Goal: Task Accomplishment & Management: Use online tool/utility

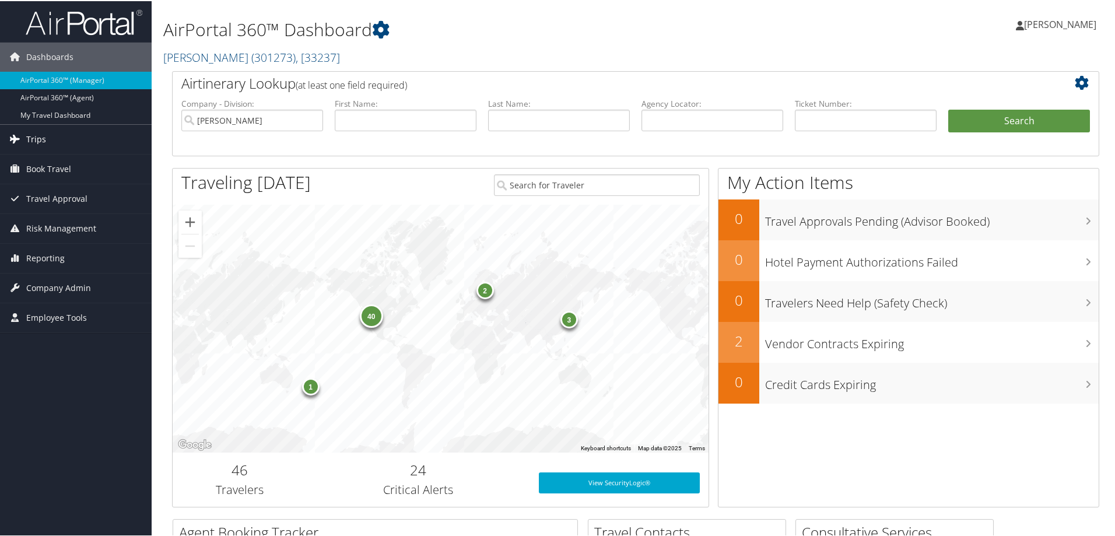
click at [51, 137] on link "Trips" at bounding box center [76, 138] width 152 height 29
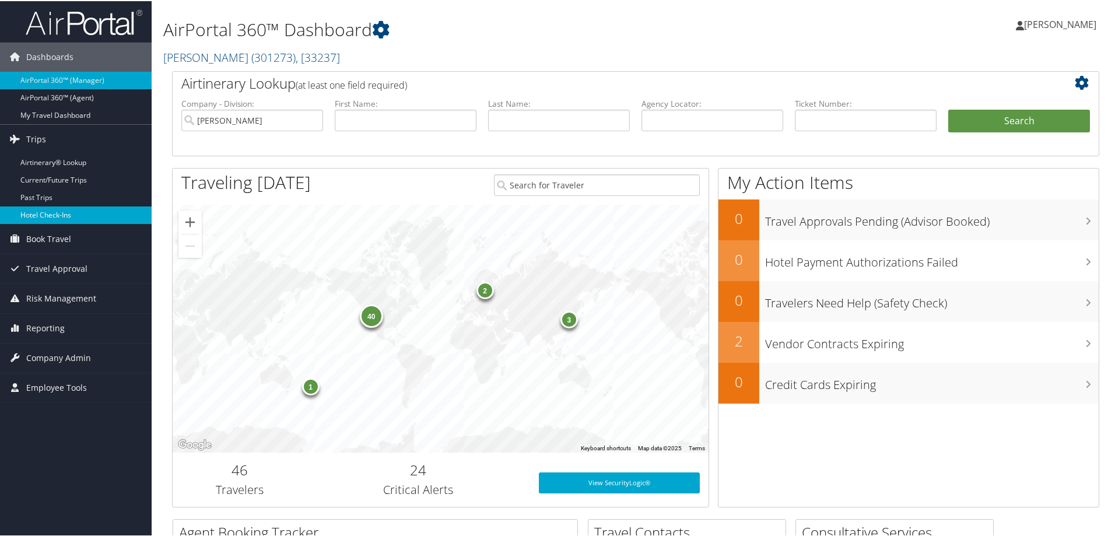
click at [78, 208] on link "Hotel Check-ins" at bounding box center [76, 213] width 152 height 17
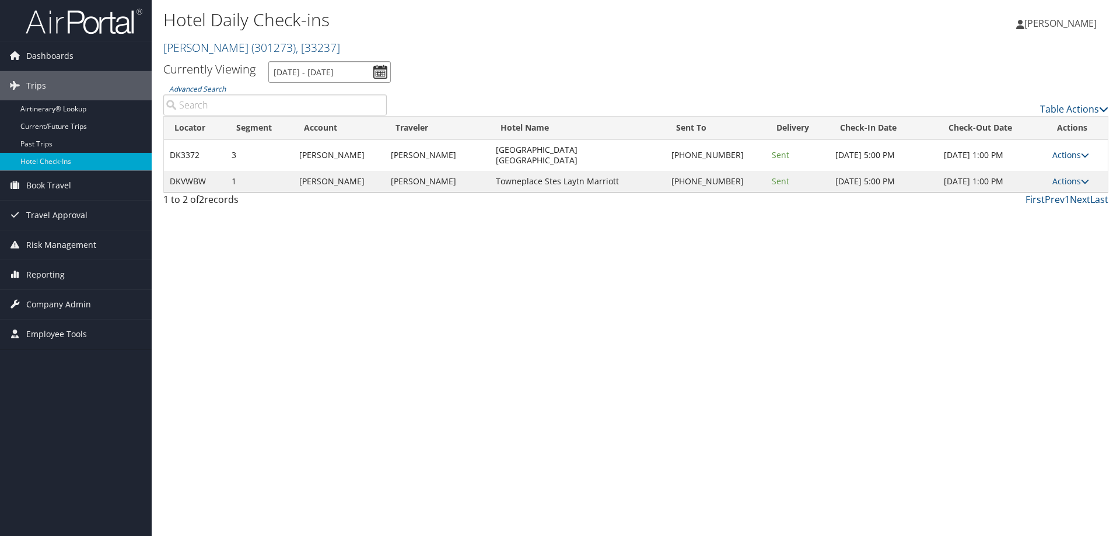
click at [350, 70] on input "[DATE] - [DATE]" at bounding box center [329, 72] width 122 height 22
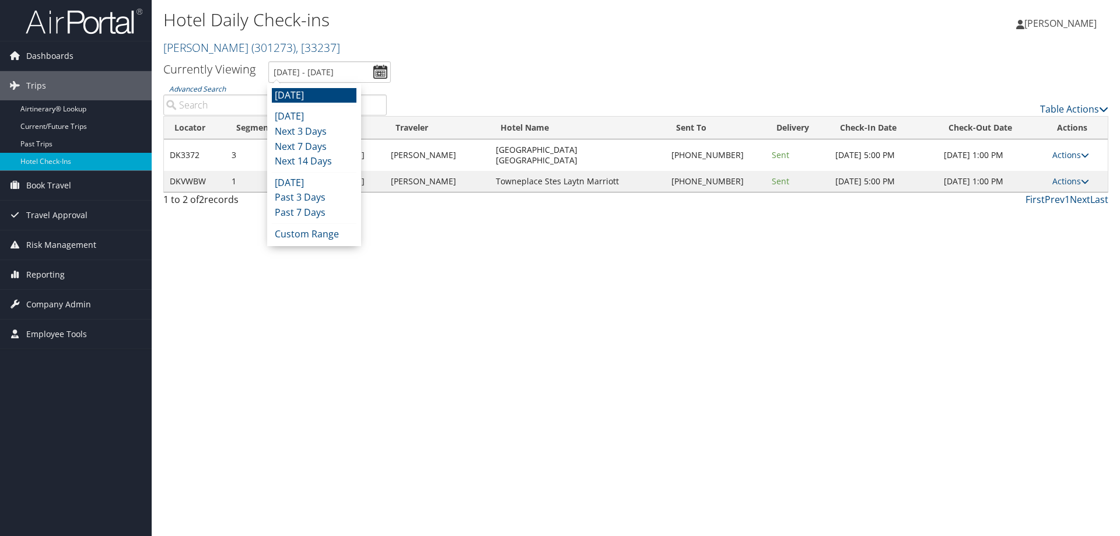
click at [314, 114] on li "[DATE]" at bounding box center [314, 116] width 85 height 15
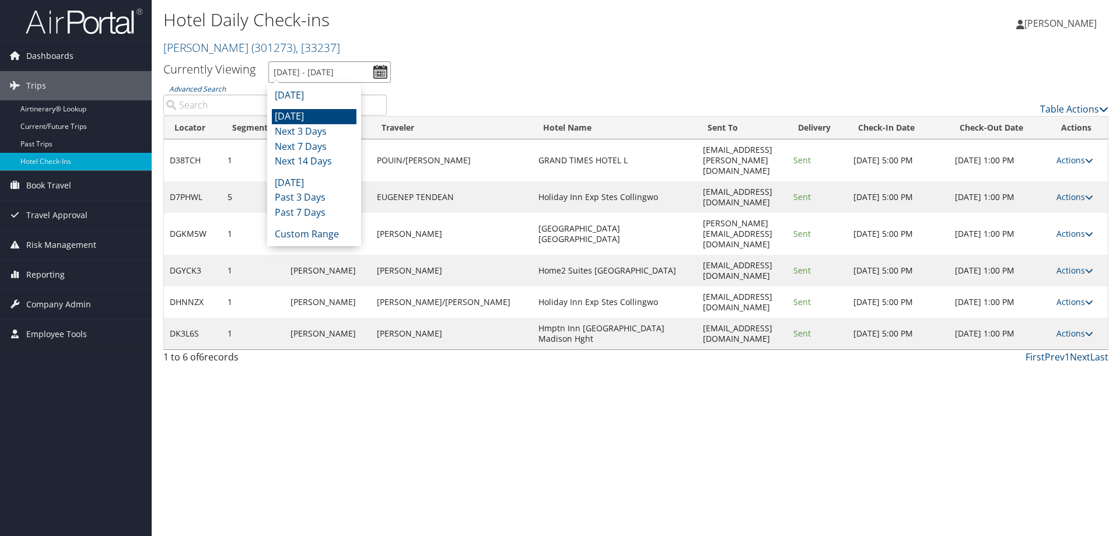
click at [331, 65] on input "[DATE] - [DATE]" at bounding box center [329, 72] width 122 height 22
click at [329, 85] on div "[DATE] [DATE] Next 3 Days Next 7 Days Next 14 Days [DATE] Past 3 Days Past 7 Da…" at bounding box center [314, 164] width 94 height 163
click at [328, 90] on li "[DATE]" at bounding box center [314, 95] width 85 height 15
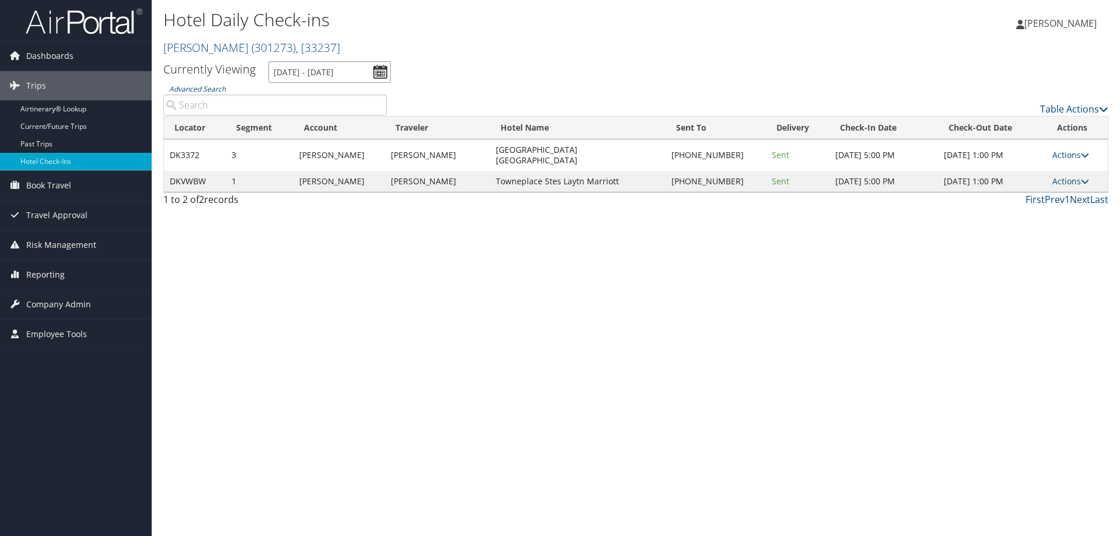
click at [327, 72] on input "[DATE] - [DATE]" at bounding box center [329, 72] width 122 height 22
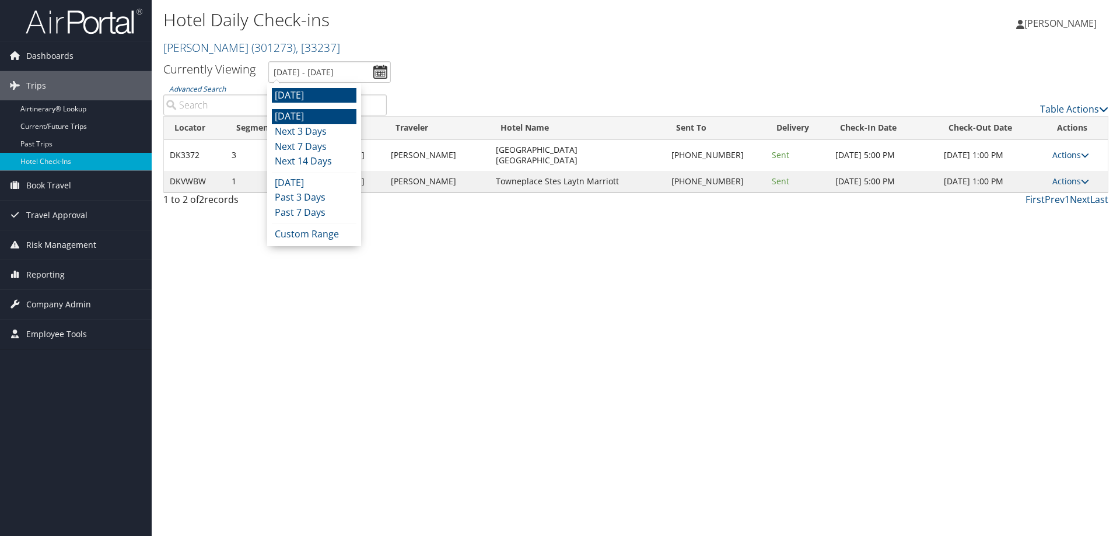
click at [318, 115] on li "[DATE]" at bounding box center [314, 116] width 85 height 15
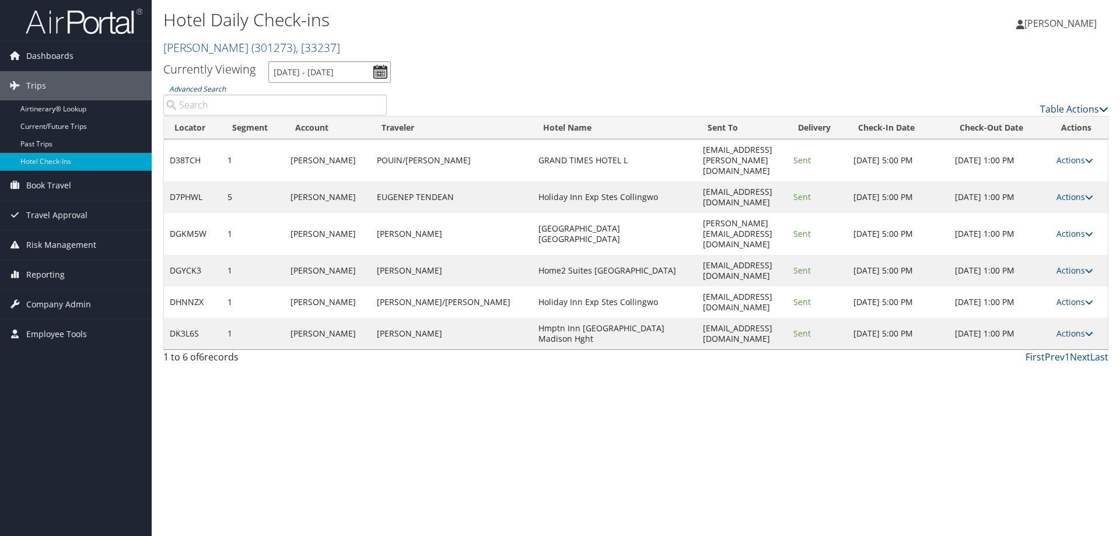
click at [324, 78] on input "[DATE] - [DATE]" at bounding box center [329, 72] width 122 height 22
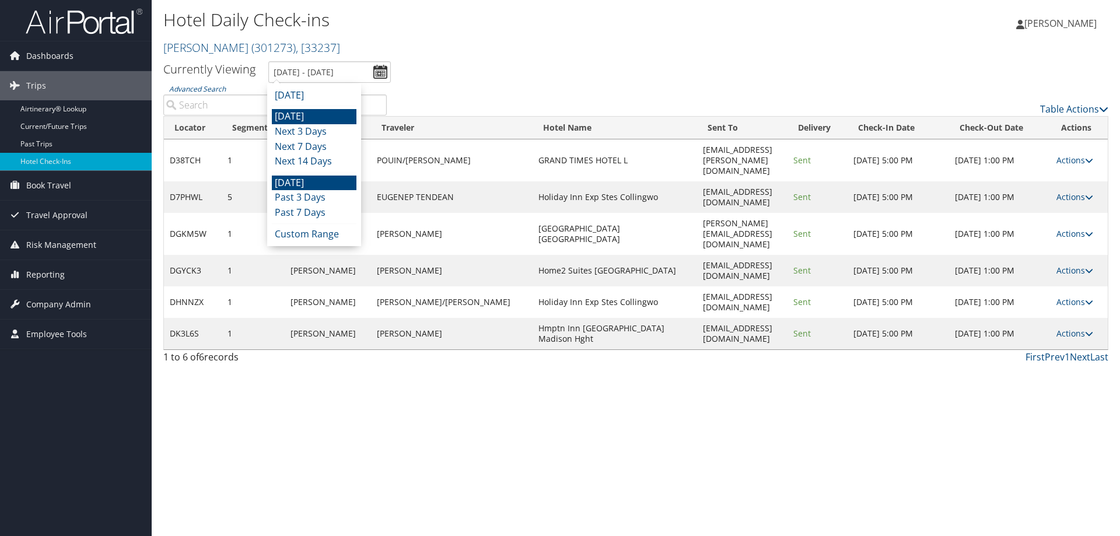
click at [313, 180] on li "[DATE]" at bounding box center [314, 183] width 85 height 15
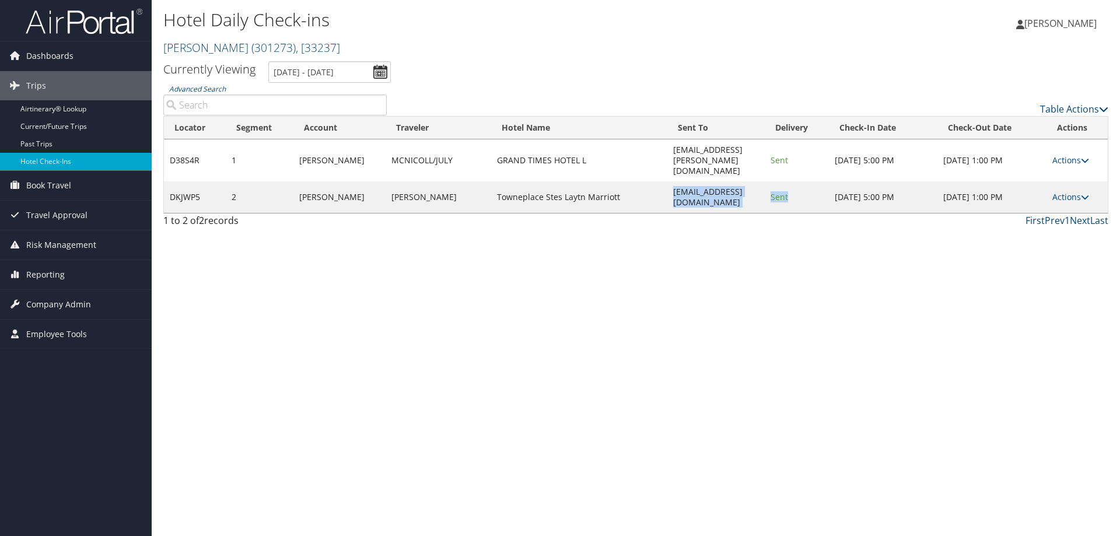
drag, startPoint x: 641, startPoint y: 179, endPoint x: 787, endPoint y: 179, distance: 145.8
click at [787, 181] on tr "DKJWP5 2 [PERSON_NAME] BRIANROSS [PERSON_NAME] Towneplace Stes Laytn Marriott […" at bounding box center [636, 196] width 944 height 31
click at [742, 181] on td "[EMAIL_ADDRESS][DOMAIN_NAME]" at bounding box center [715, 196] width 97 height 31
drag, startPoint x: 742, startPoint y: 178, endPoint x: 634, endPoint y: 178, distance: 108.5
click at [634, 181] on tr "DKJWP5 2 [PERSON_NAME] BRIANROSS [PERSON_NAME] Towneplace Stes Laytn Marriott […" at bounding box center [636, 196] width 944 height 31
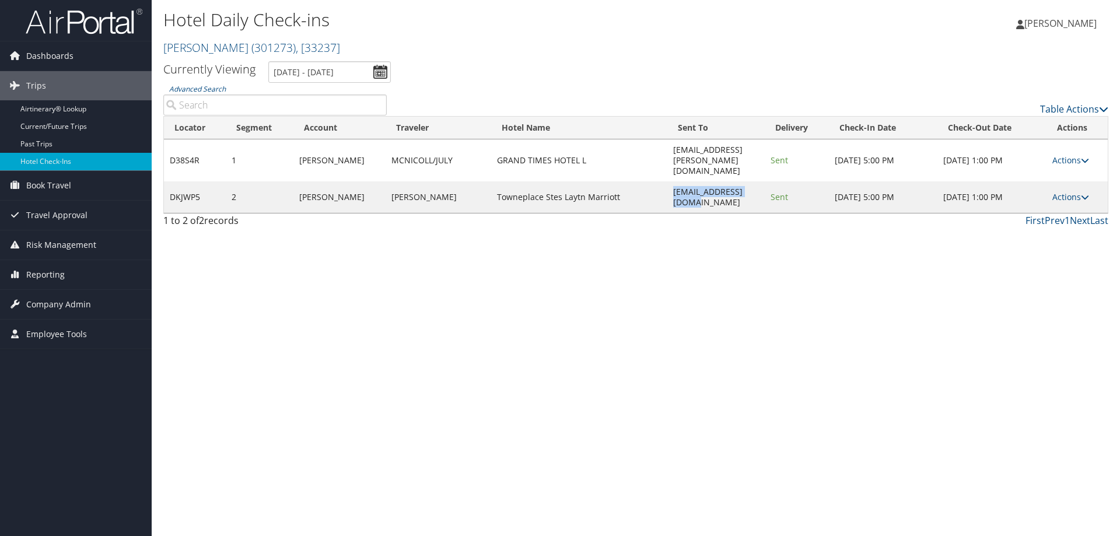
copy tr "[EMAIL_ADDRESS][DOMAIN_NAME]"
click at [293, 64] on input "[DATE] - [DATE]" at bounding box center [329, 72] width 122 height 22
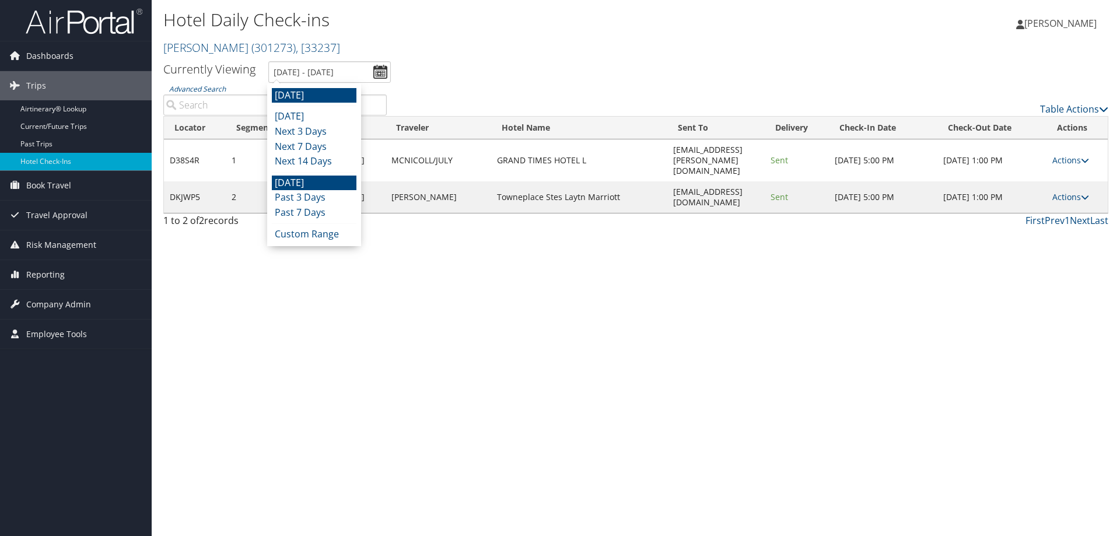
click at [313, 92] on li "[DATE]" at bounding box center [314, 95] width 85 height 15
type input "[DATE] - [DATE]"
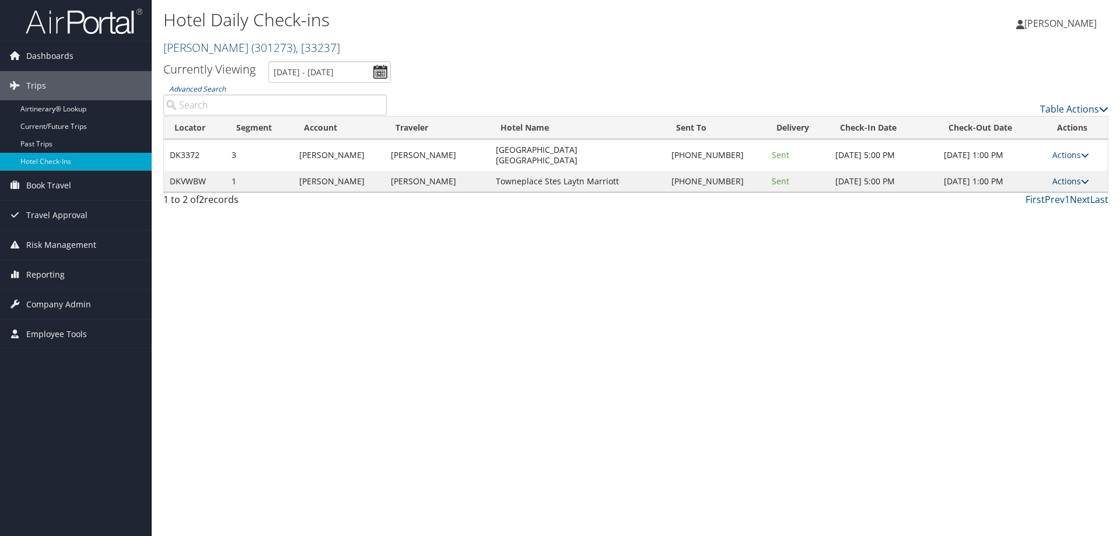
click at [1065, 176] on link "Actions" at bounding box center [1070, 181] width 37 height 11
click at [1060, 176] on link "Actions" at bounding box center [1070, 181] width 37 height 11
click at [1041, 184] on link "Resend" at bounding box center [1035, 188] width 100 height 20
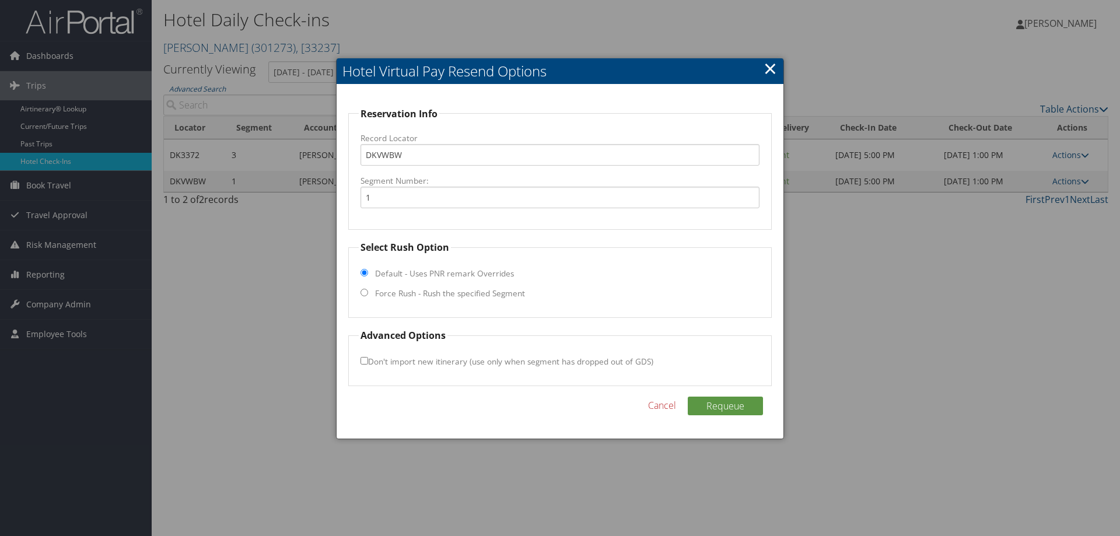
click at [407, 292] on label "Force Rush - Rush the specified Segment" at bounding box center [450, 294] width 150 height 12
click at [368, 292] on input "Force Rush - Rush the specified Segment" at bounding box center [364, 293] width 8 height 8
radio input "true"
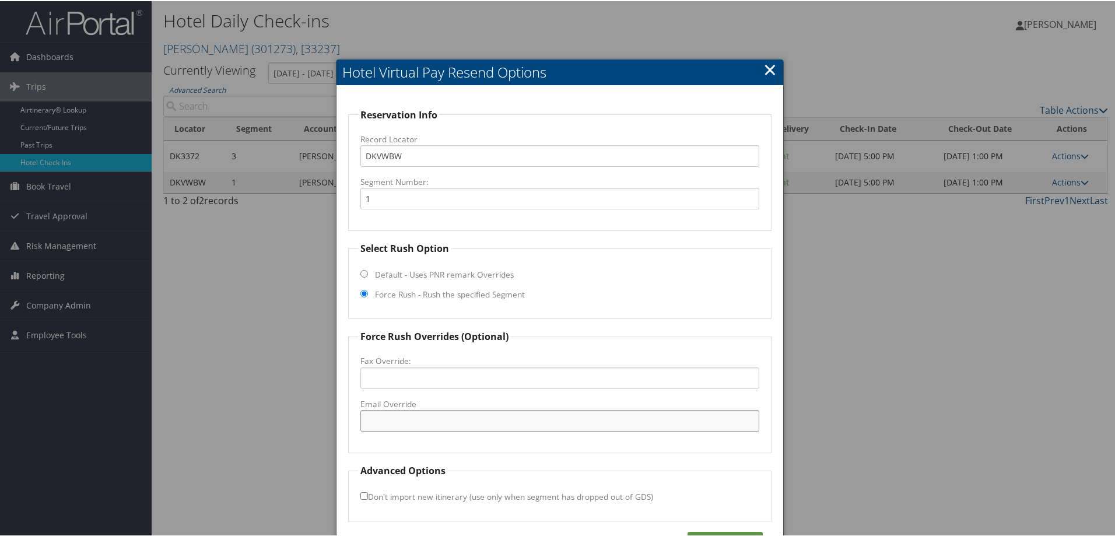
click at [410, 415] on input "Email Override" at bounding box center [559, 420] width 399 height 22
paste input "[EMAIL_ADDRESS][DOMAIN_NAME]"
type input "[EMAIL_ADDRESS][DOMAIN_NAME]"
click at [706, 525] on div "Reservation Info Record Locator DKVWBW Segment Number: 1 Select Rush Option Def…" at bounding box center [559, 329] width 447 height 489
click at [709, 534] on button "Requeue" at bounding box center [725, 540] width 75 height 19
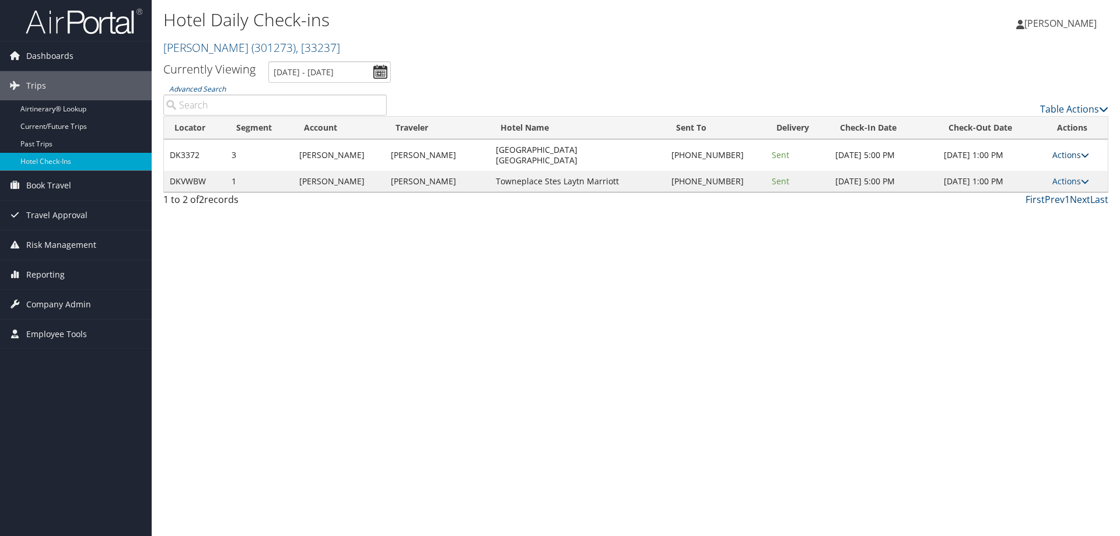
click at [1068, 194] on link "1" at bounding box center [1066, 199] width 5 height 13
click at [1067, 140] on td "Actions Resend Logs Delivery Information View Itinerary" at bounding box center [1076, 154] width 61 height 31
click at [1070, 151] on link "Actions" at bounding box center [1070, 154] width 37 height 11
click at [1048, 223] on link "View Itinerary" at bounding box center [1035, 226] width 100 height 20
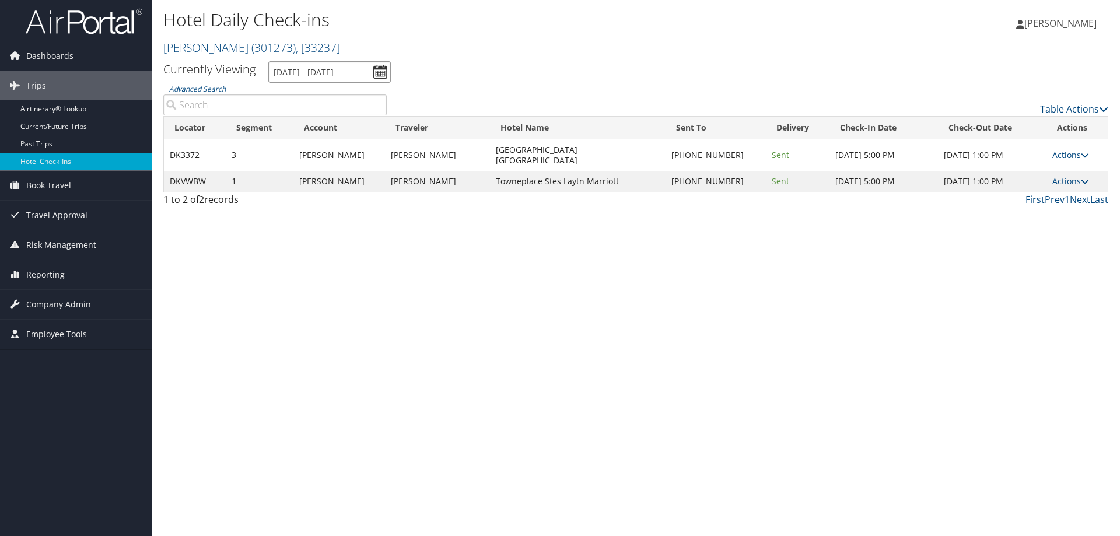
click at [288, 69] on input "[DATE] - [DATE]" at bounding box center [329, 72] width 122 height 22
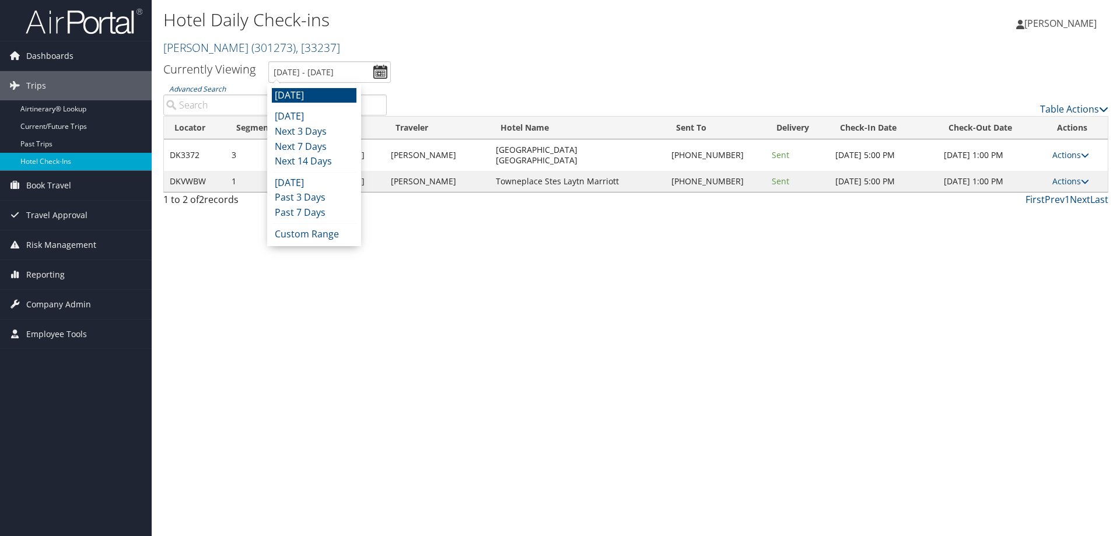
click at [301, 174] on ul "[DATE] [DATE] Next 3 Days Next 7 Days Next 14 Days [DATE] Past 3 Days Past 7 Da…" at bounding box center [314, 164] width 85 height 153
click at [301, 177] on li "[DATE]" at bounding box center [314, 183] width 85 height 15
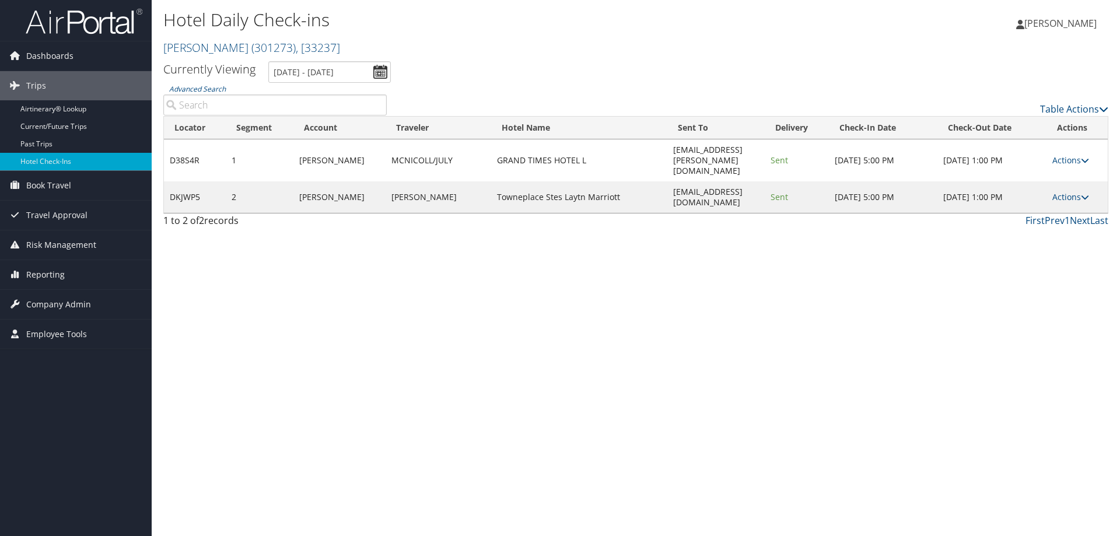
click at [334, 83] on label "Advanced Search" at bounding box center [274, 99] width 223 height 33
click at [334, 94] on input "Advanced Search" at bounding box center [274, 104] width 223 height 21
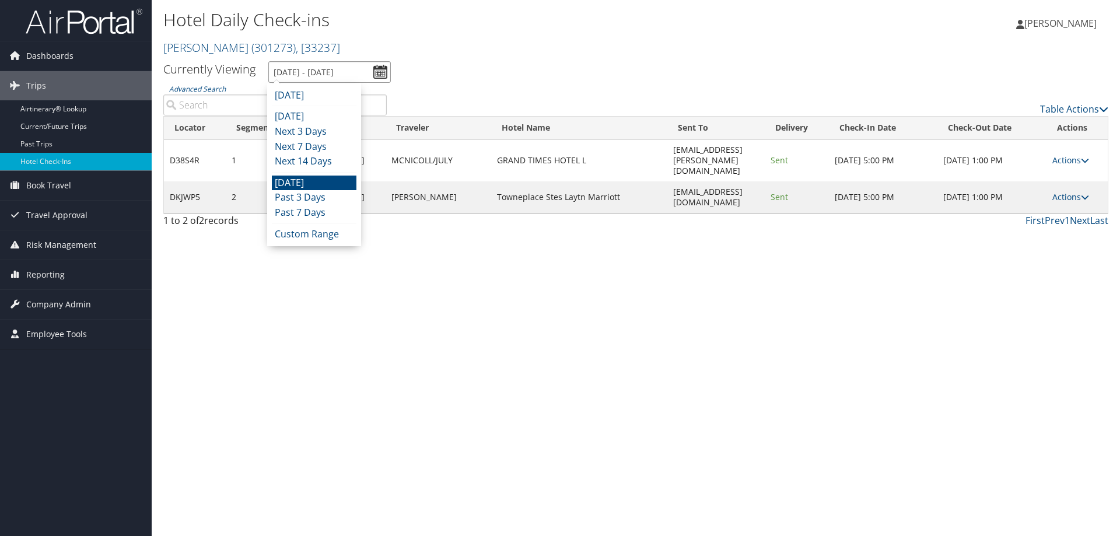
click at [328, 65] on input "[DATE] - [DATE]" at bounding box center [329, 72] width 122 height 22
click at [324, 90] on li "[DATE]" at bounding box center [314, 95] width 85 height 15
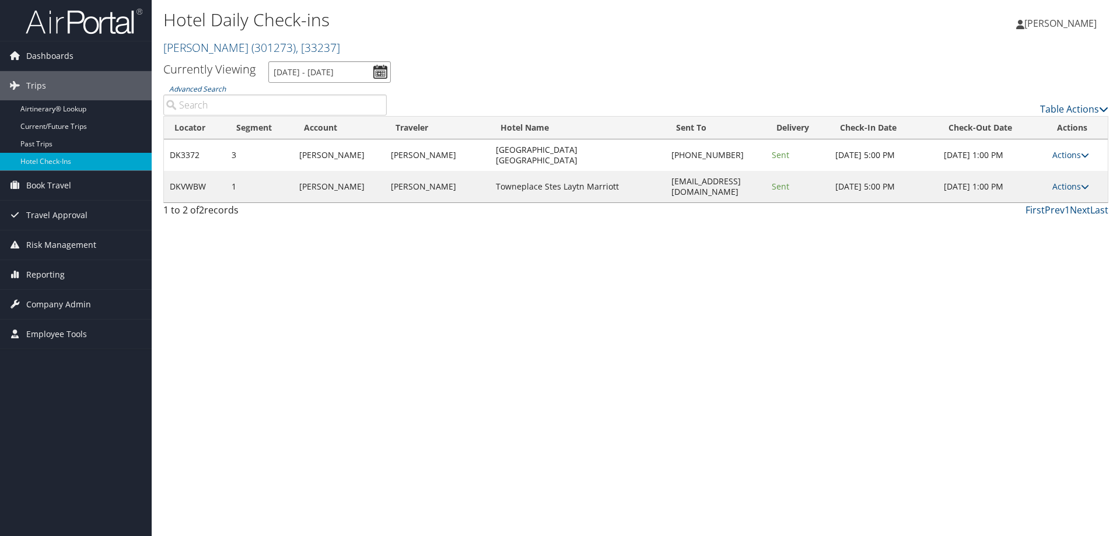
click at [325, 68] on input "[DATE] - [DATE]" at bounding box center [329, 72] width 122 height 22
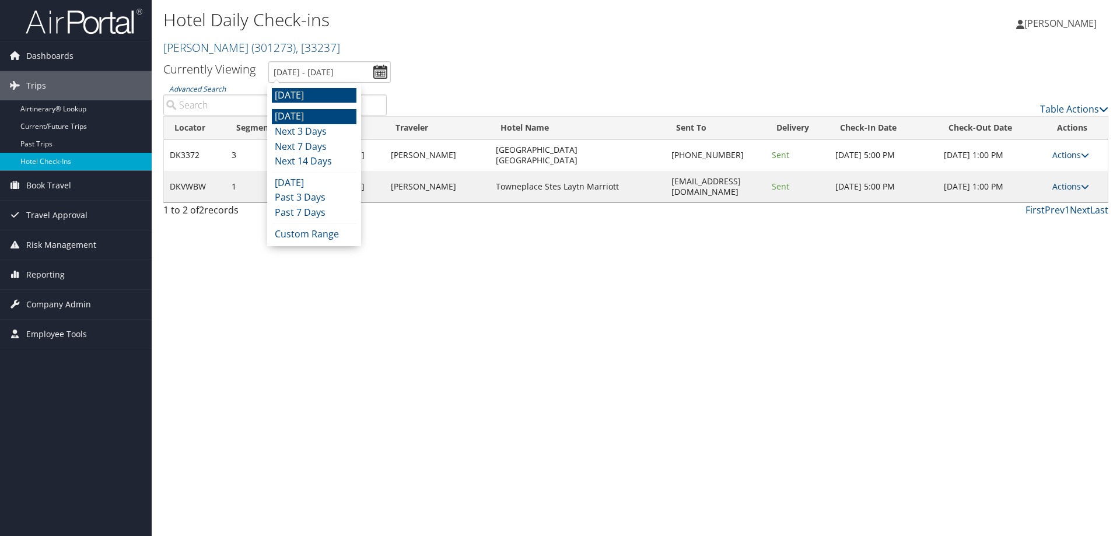
click at [318, 110] on li "[DATE]" at bounding box center [314, 116] width 85 height 15
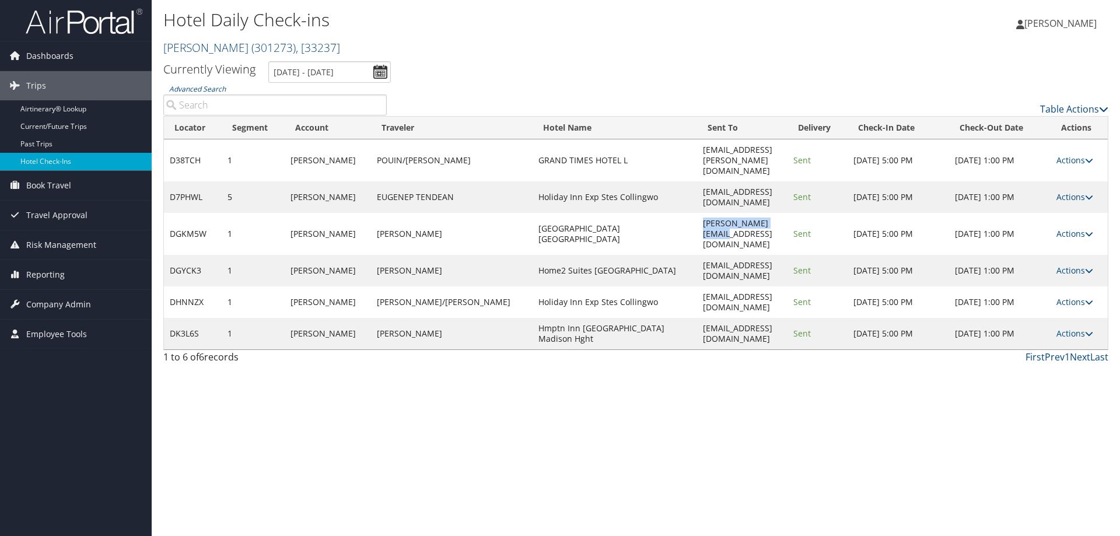
drag, startPoint x: 713, startPoint y: 194, endPoint x: 631, endPoint y: 192, distance: 82.2
click at [697, 213] on td "[PERSON_NAME][EMAIL_ADDRESS][DOMAIN_NAME]" at bounding box center [742, 234] width 90 height 42
copy td "[PERSON_NAME][EMAIL_ADDRESS][DOMAIN_NAME]"
click at [1064, 228] on link "Actions" at bounding box center [1074, 233] width 37 height 11
click at [1040, 269] on link "View Itinerary" at bounding box center [1038, 274] width 100 height 20
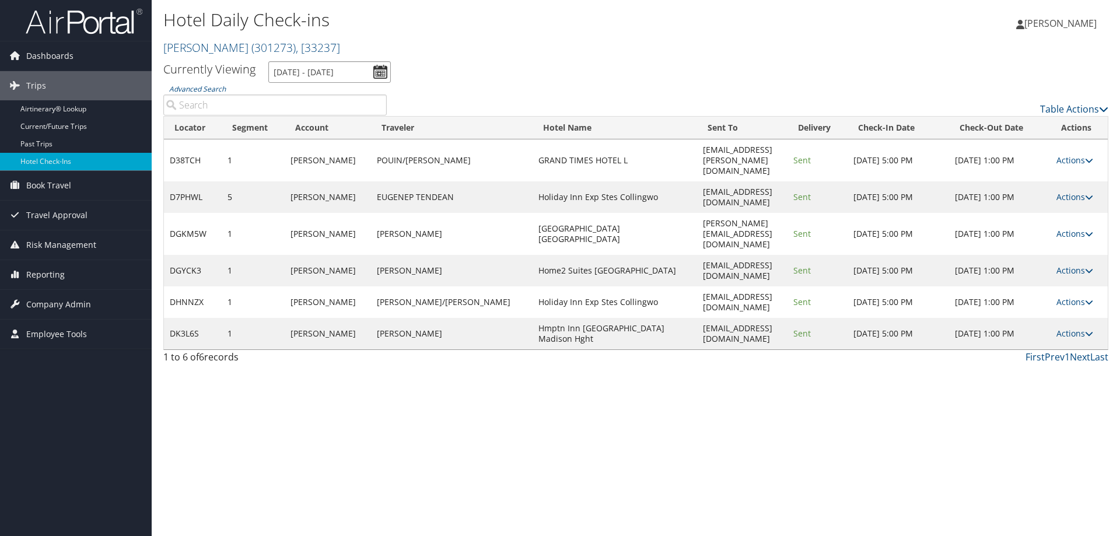
click at [346, 73] on input "[DATE] - [DATE]" at bounding box center [329, 72] width 122 height 22
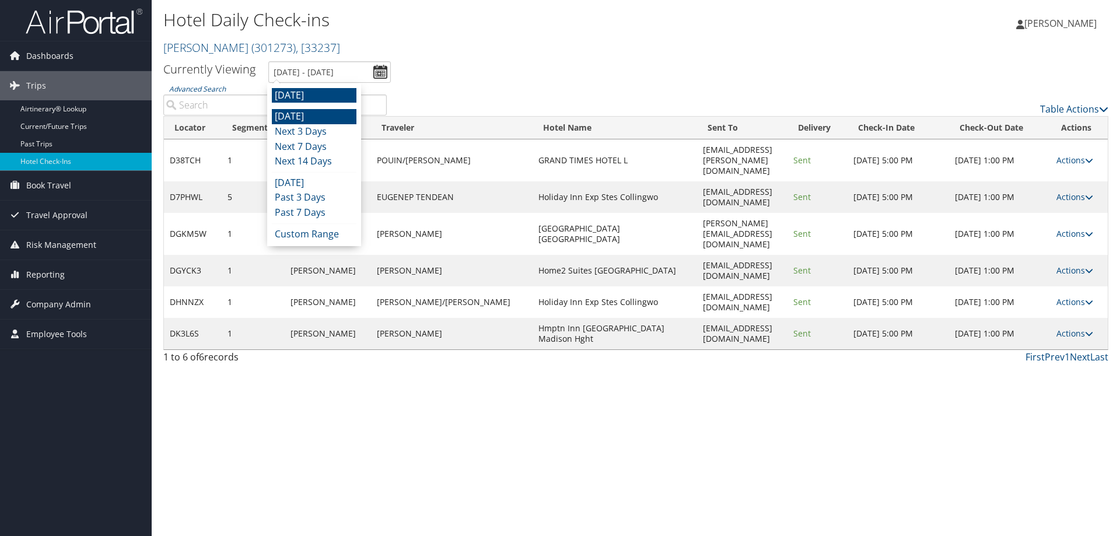
click at [313, 93] on li "[DATE]" at bounding box center [314, 95] width 85 height 15
type input "[DATE] - [DATE]"
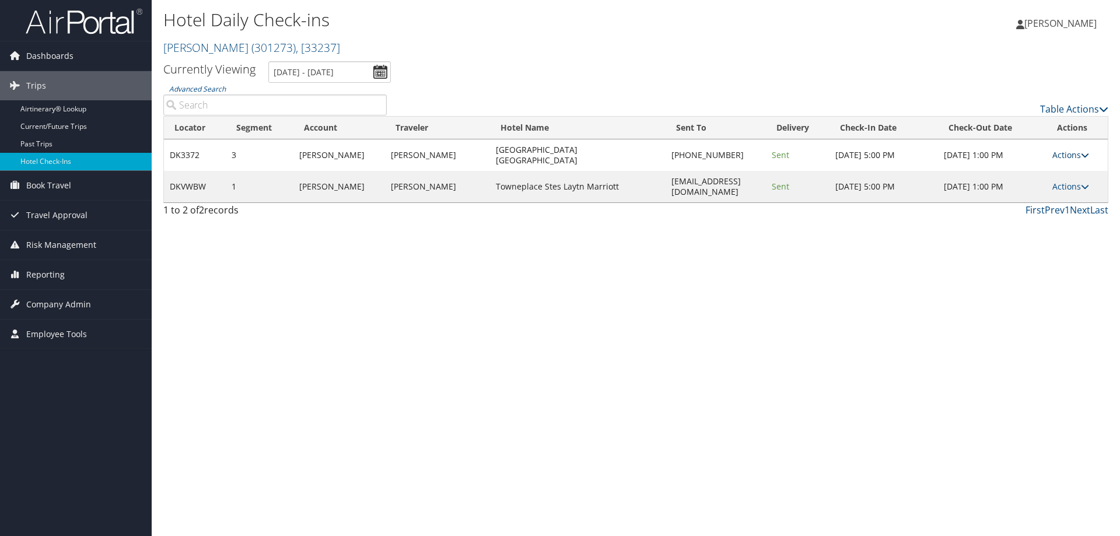
click at [1055, 149] on link "Actions" at bounding box center [1070, 154] width 37 height 11
click at [1026, 160] on link "Resend" at bounding box center [1036, 167] width 100 height 20
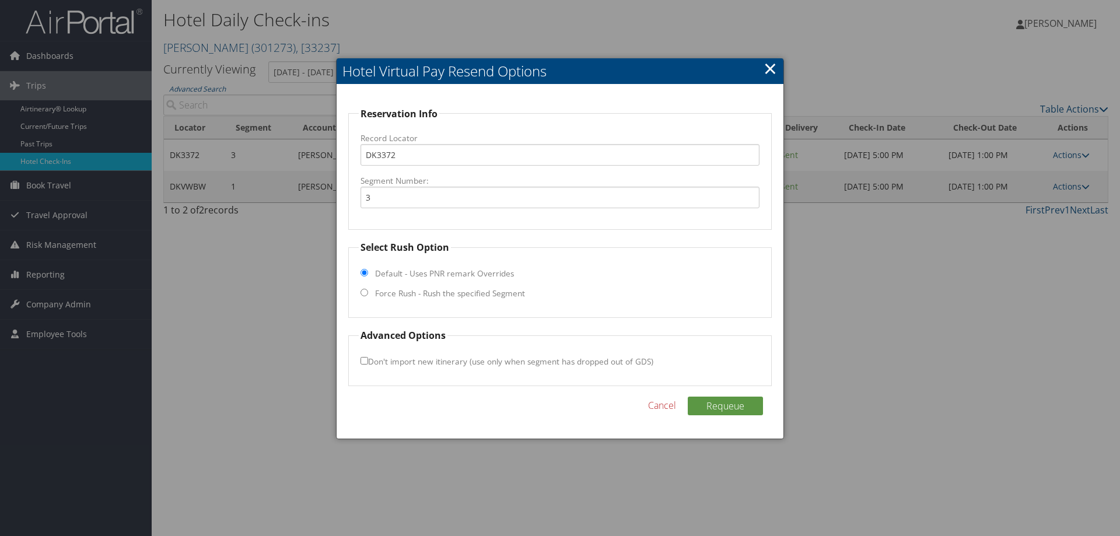
click at [418, 295] on label "Force Rush - Rush the specified Segment" at bounding box center [450, 294] width 150 height 12
click at [368, 295] on input "Force Rush - Rush the specified Segment" at bounding box center [364, 293] width 8 height 8
radio input "true"
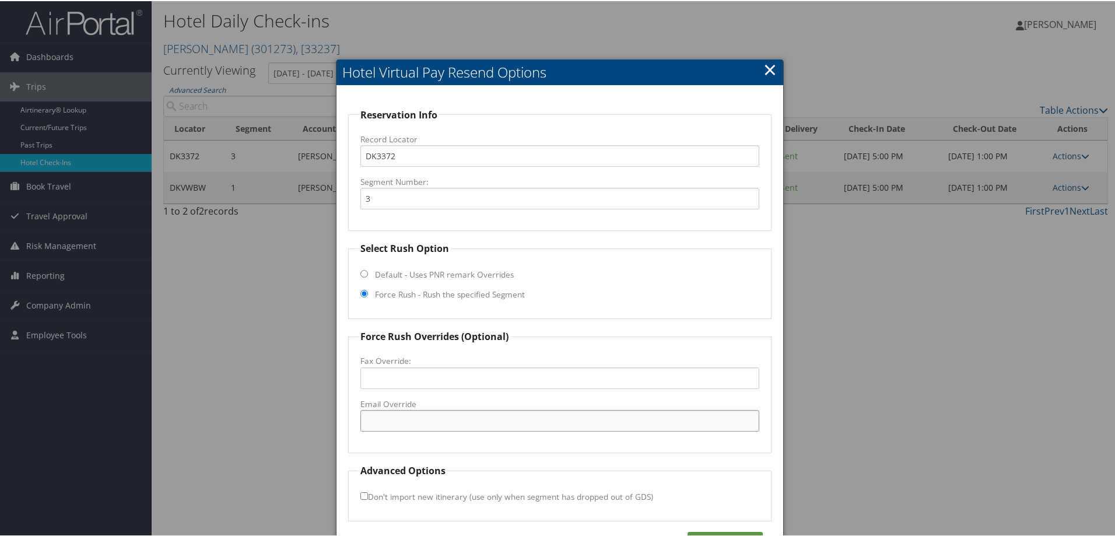
click at [410, 420] on input "Email Override" at bounding box center [559, 420] width 399 height 22
paste input "[PERSON_NAME][EMAIL_ADDRESS][DOMAIN_NAME]"
type input "[PERSON_NAME][EMAIL_ADDRESS][DOMAIN_NAME]"
click at [707, 533] on button "Requeue" at bounding box center [725, 540] width 75 height 19
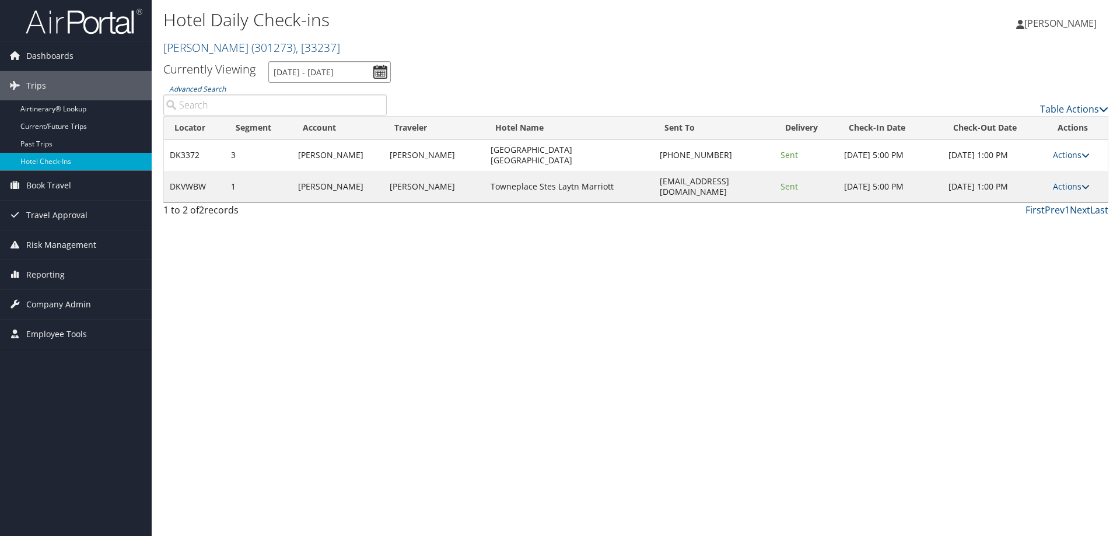
drag, startPoint x: 360, startPoint y: 69, endPoint x: 356, endPoint y: 75, distance: 7.1
click at [360, 69] on input "[DATE] - [DATE]" at bounding box center [329, 72] width 122 height 22
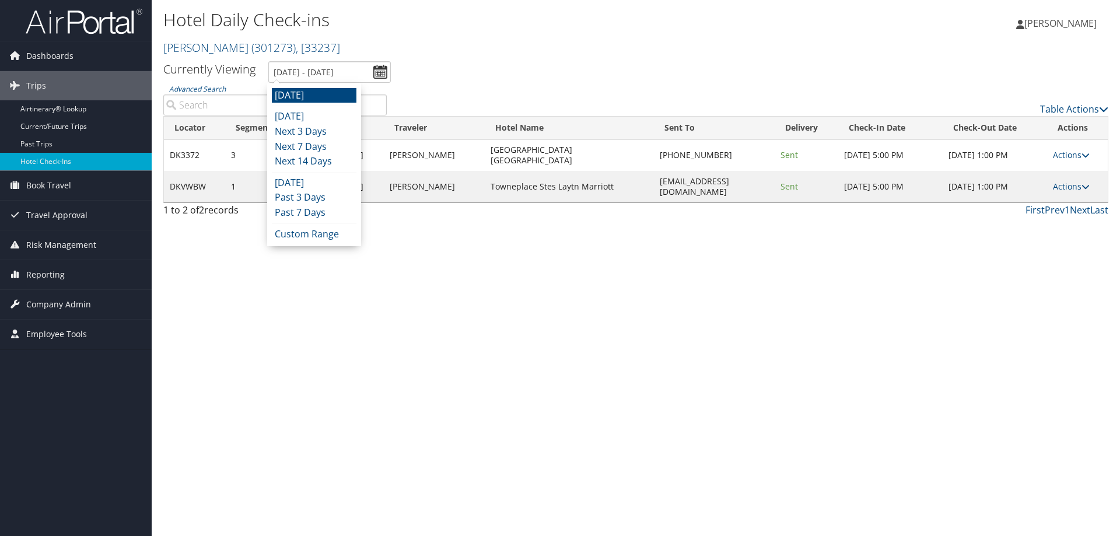
click at [345, 97] on li "[DATE]" at bounding box center [314, 95] width 85 height 15
type input "[DATE] - [DATE]"
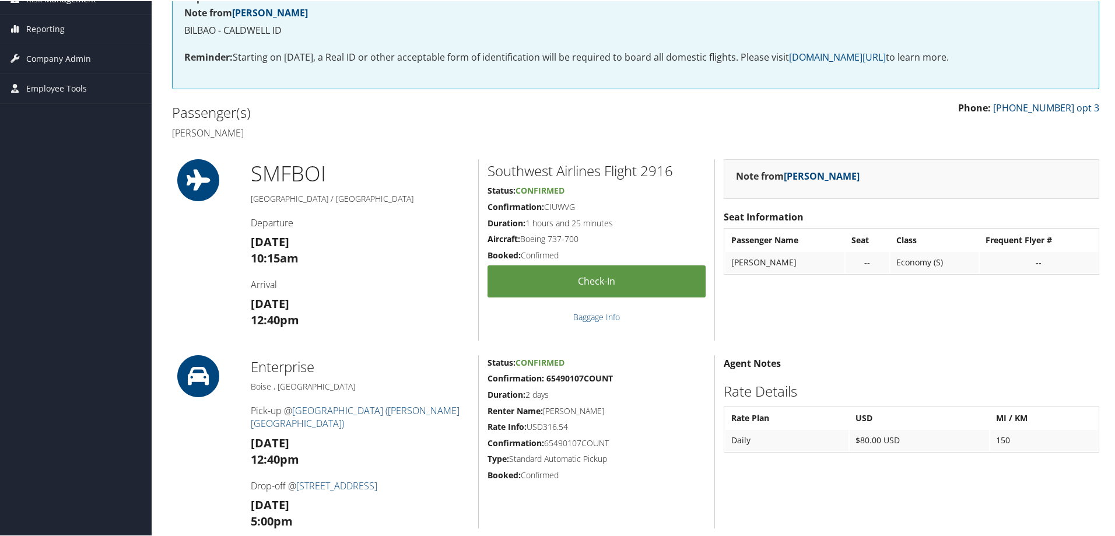
scroll to position [467, 0]
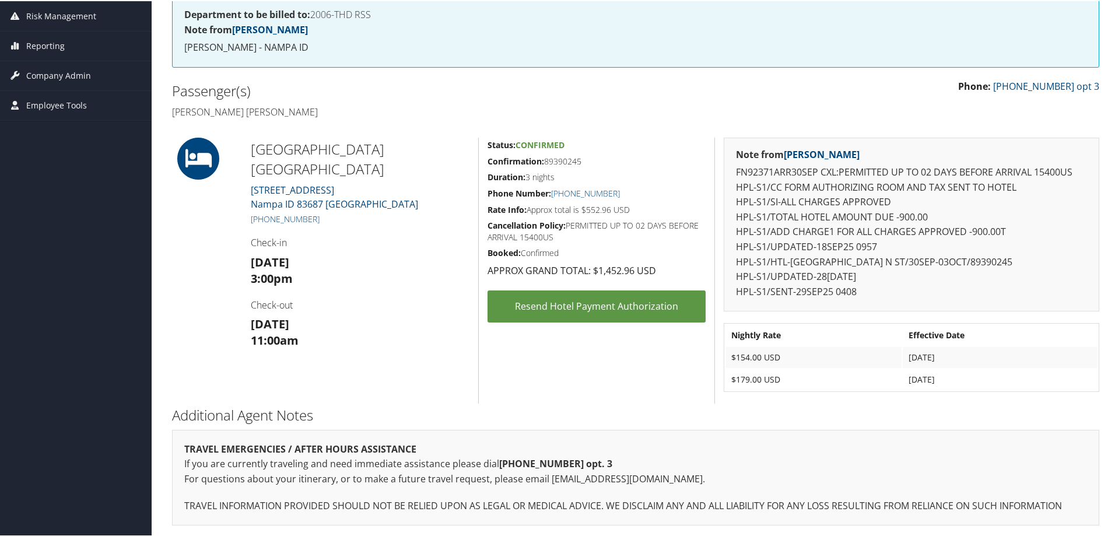
scroll to position [160, 0]
